Goal: Participate in discussion: Engage in conversation with other users on a specific topic

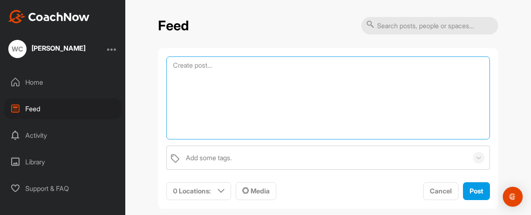
click at [221, 63] on textarea at bounding box center [327, 97] width 323 height 83
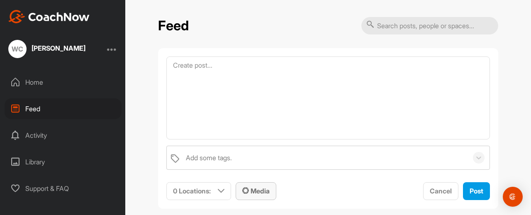
click at [248, 191] on span "Media" at bounding box center [255, 191] width 27 height 8
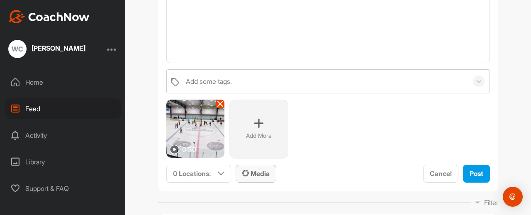
scroll to position [87, 0]
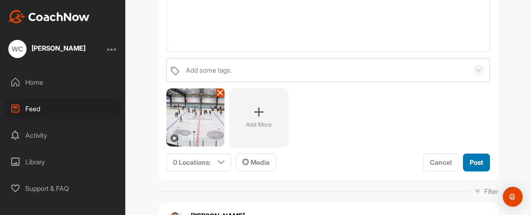
click at [465, 164] on button "Post" at bounding box center [476, 162] width 27 height 18
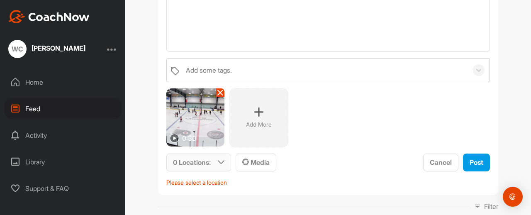
click at [222, 164] on div "0 Locations :" at bounding box center [199, 162] width 64 height 17
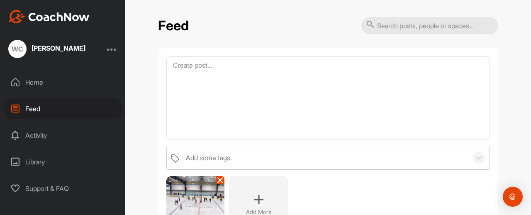
scroll to position [93, 0]
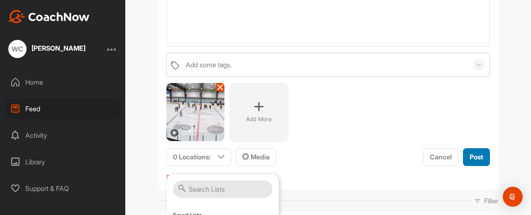
click at [469, 153] on span "Post" at bounding box center [476, 157] width 14 height 8
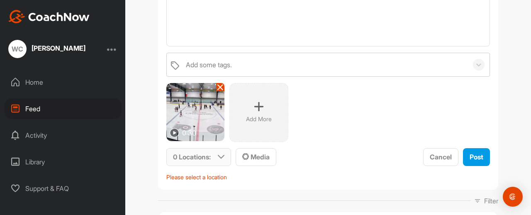
click at [221, 152] on div "0 Locations :" at bounding box center [199, 156] width 64 height 17
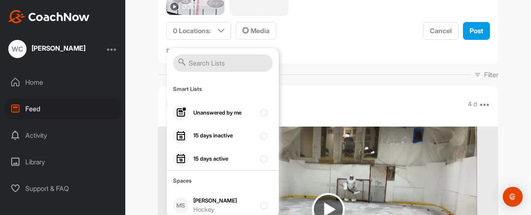
scroll to position [230, 0]
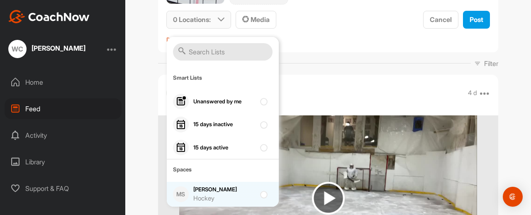
click at [209, 187] on div "[PERSON_NAME] Hockey" at bounding box center [224, 193] width 62 height 17
checkbox input "true"
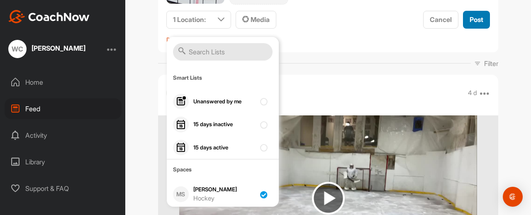
click at [473, 24] on button "Post" at bounding box center [476, 20] width 27 height 18
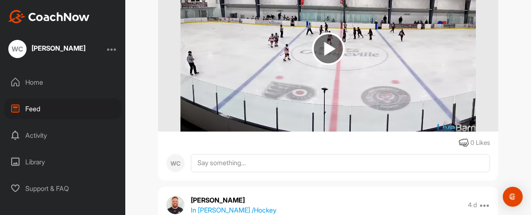
scroll to position [158, 0]
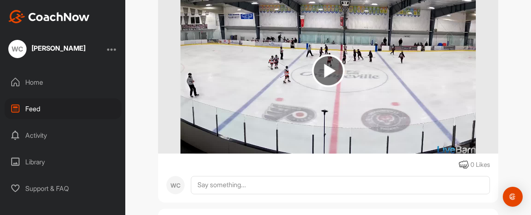
click at [318, 68] on img at bounding box center [328, 70] width 33 height 33
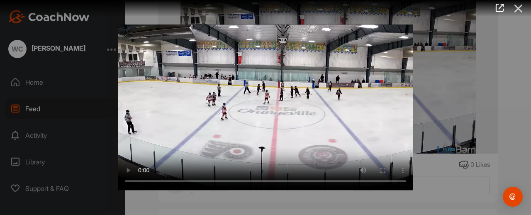
click at [518, 9] on icon at bounding box center [518, 8] width 19 height 15
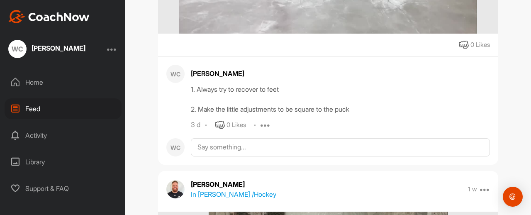
scroll to position [727, 0]
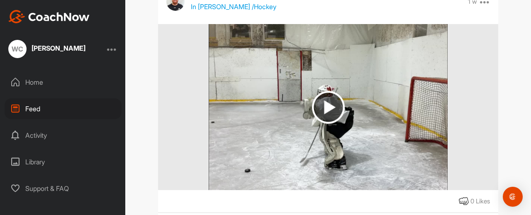
click at [43, 78] on div "Home" at bounding box center [63, 82] width 117 height 21
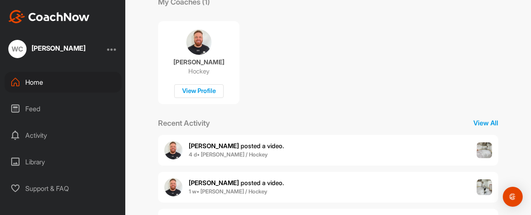
scroll to position [144, 0]
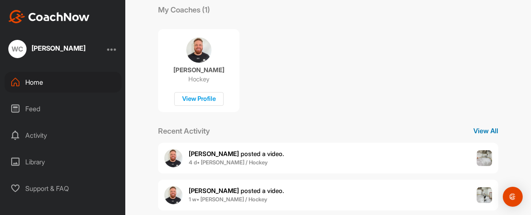
click at [476, 128] on p "View All" at bounding box center [485, 131] width 25 height 10
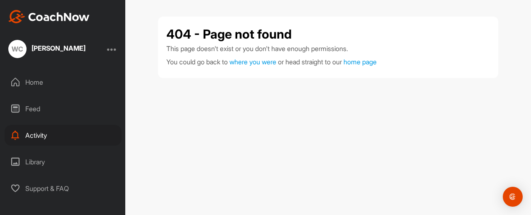
click at [43, 76] on div "Home" at bounding box center [63, 82] width 117 height 21
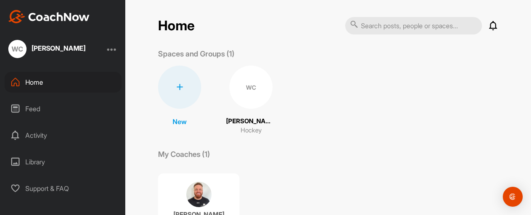
click at [251, 95] on div "WC" at bounding box center [250, 87] width 43 height 43
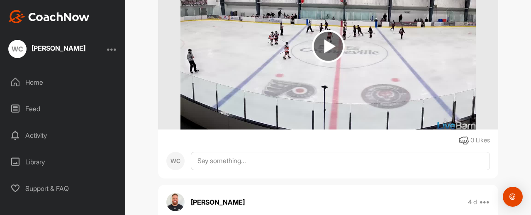
scroll to position [215, 0]
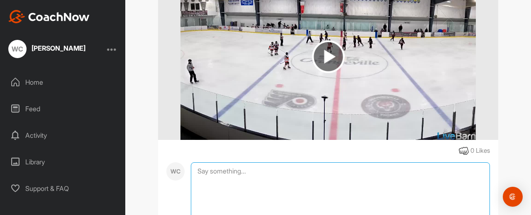
click at [201, 175] on textarea at bounding box center [340, 203] width 299 height 83
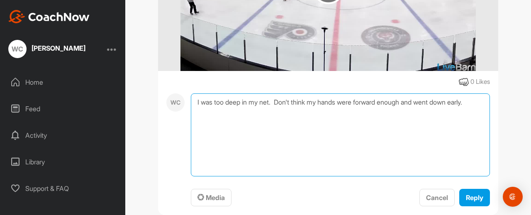
scroll to position [337, 0]
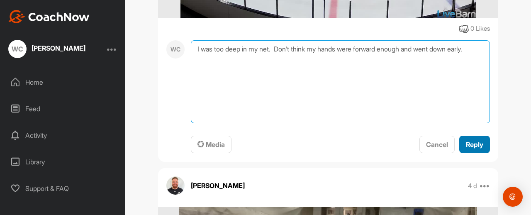
type textarea "I was too deep in my net. Don't think my hands were forward enough and went dow…"
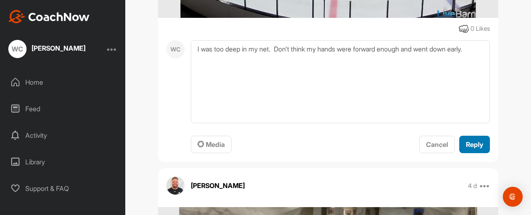
click at [474, 143] on span "Reply" at bounding box center [474, 144] width 17 height 8
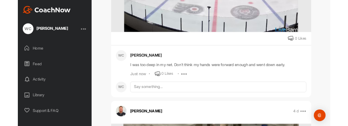
scroll to position [215, 0]
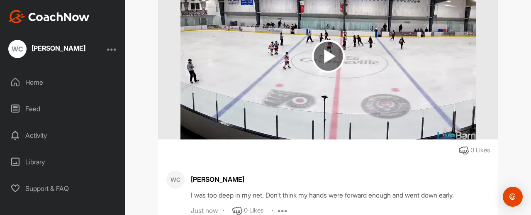
click at [134, 150] on div "[PERSON_NAME] Bookings Hockey Space Settings Your Notifications Leave Space Tim…" at bounding box center [327, 107] width 405 height 215
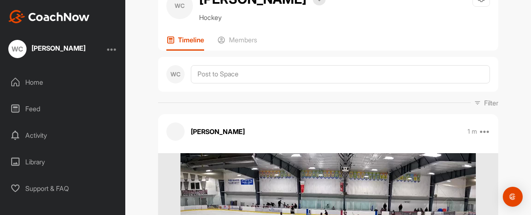
scroll to position [28, 0]
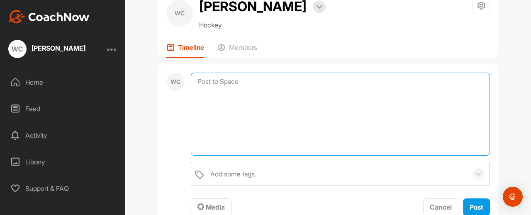
click at [221, 74] on textarea at bounding box center [340, 114] width 299 height 83
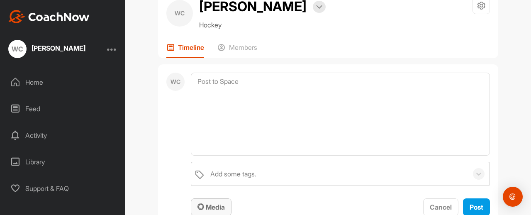
click at [220, 208] on span "Media" at bounding box center [210, 207] width 27 height 8
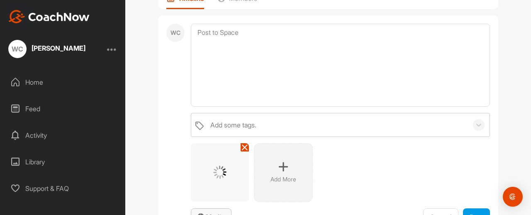
scroll to position [88, 0]
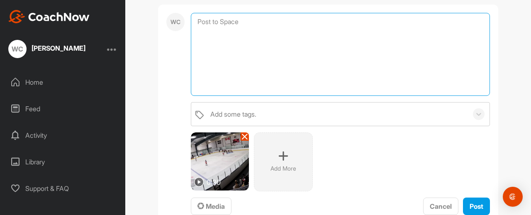
click at [245, 32] on textarea at bounding box center [340, 54] width 299 height 83
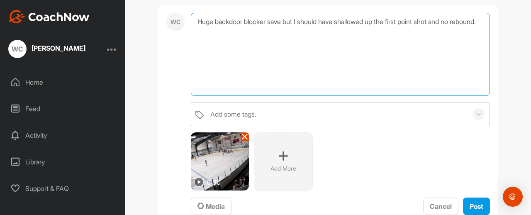
click at [347, 18] on textarea "Huge backdoor blocker save but I should have shallowed up the first point shot …" at bounding box center [340, 54] width 299 height 83
type textarea "Huge backdoor blocker save but I should have swallowed up the first point shot …"
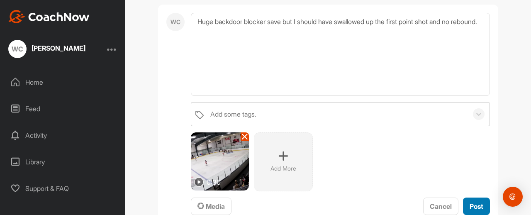
click at [477, 202] on span "Post" at bounding box center [476, 206] width 14 height 8
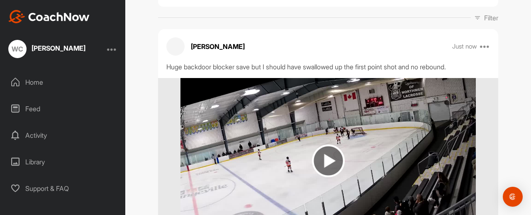
scroll to position [153, 0]
